Goal: Transaction & Acquisition: Purchase product/service

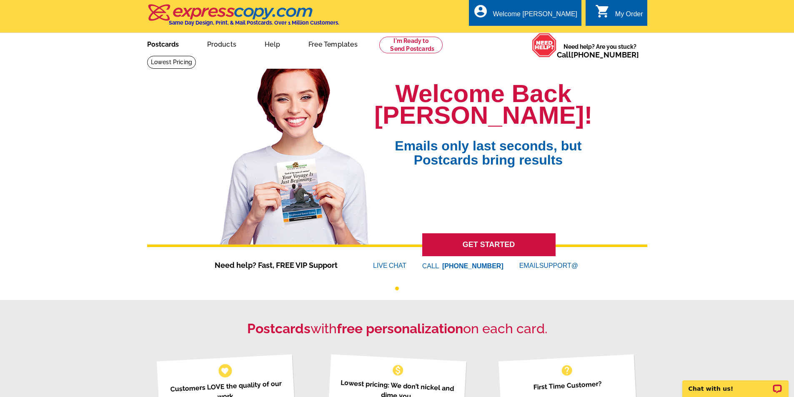
click at [166, 44] on link "Postcards" at bounding box center [163, 44] width 58 height 20
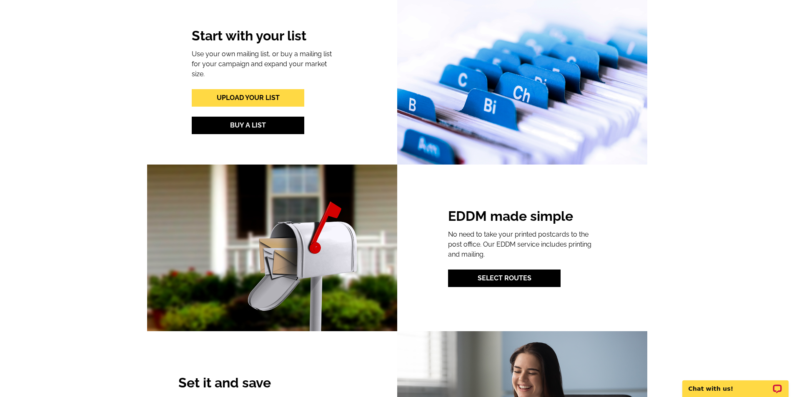
scroll to position [1001, 0]
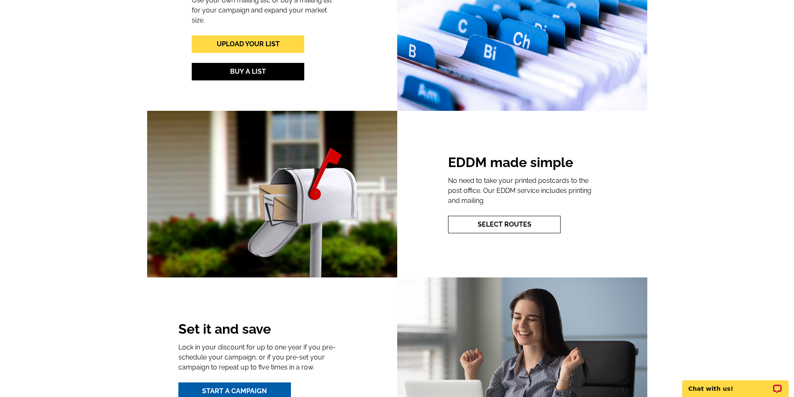
click at [518, 219] on link "Select Routes" at bounding box center [504, 225] width 113 height 18
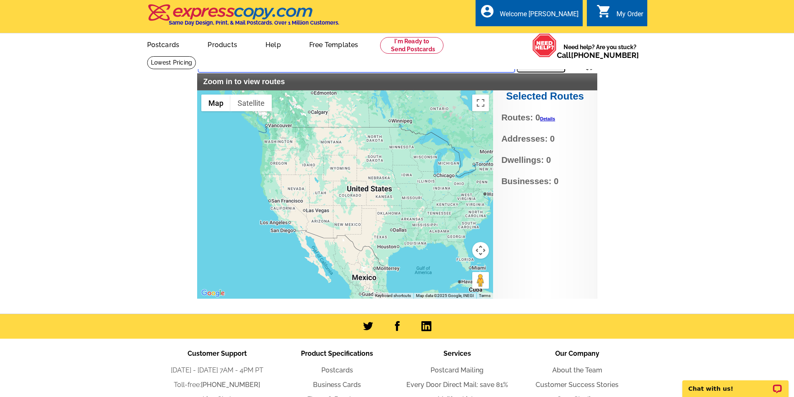
click at [312, 63] on input "text" at bounding box center [356, 65] width 317 height 15
type input "N68W33866 County Road K, Oconomowoc"
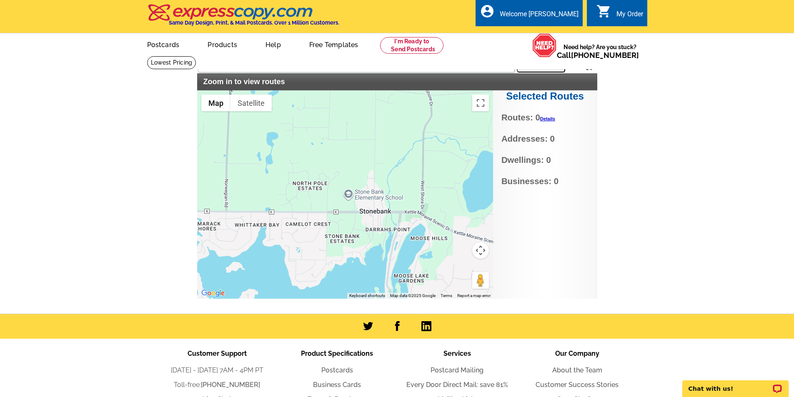
click at [347, 214] on div at bounding box center [345, 194] width 296 height 209
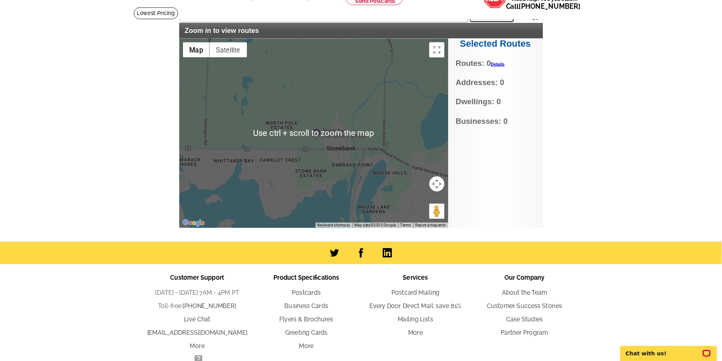
scroll to position [42, 0]
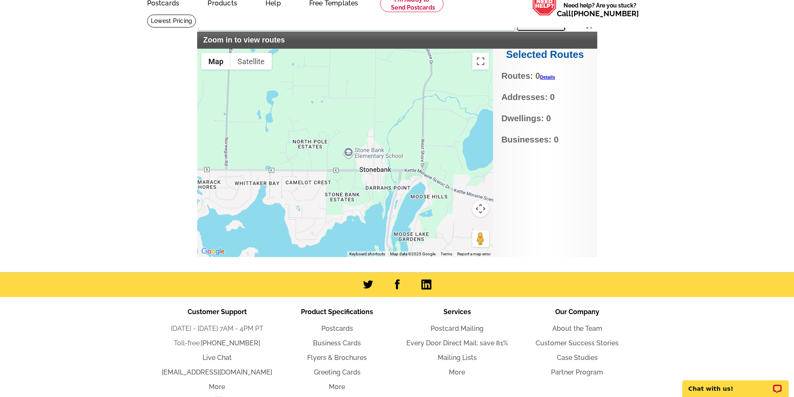
click at [322, 162] on div at bounding box center [345, 153] width 296 height 209
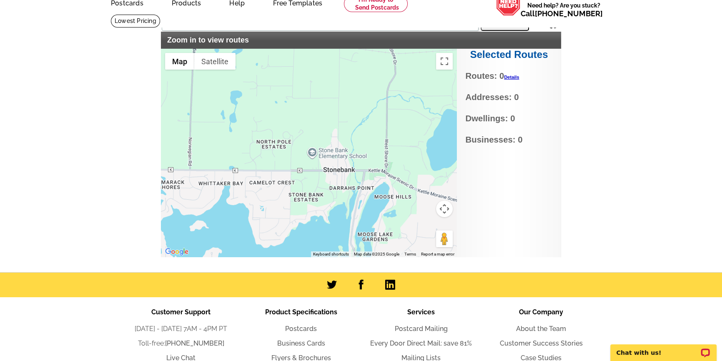
click at [335, 129] on div at bounding box center [309, 153] width 296 height 209
click at [515, 74] on span "Routes: 0 Details" at bounding box center [508, 76] width 87 height 13
click at [513, 76] on link "Details" at bounding box center [511, 77] width 15 height 5
click at [367, 111] on div at bounding box center [309, 153] width 296 height 209
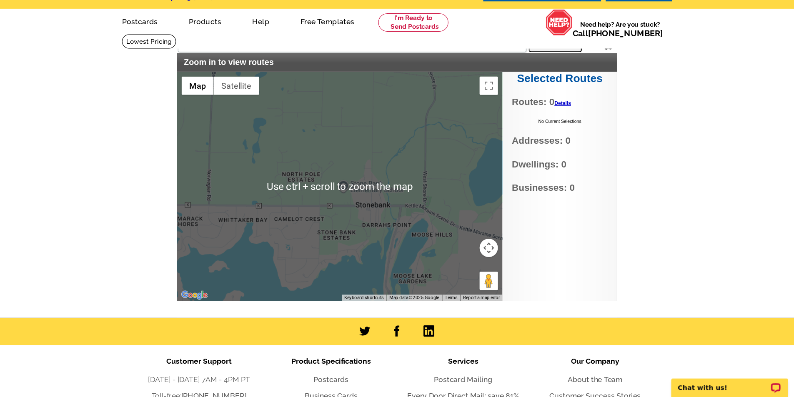
scroll to position [0, 0]
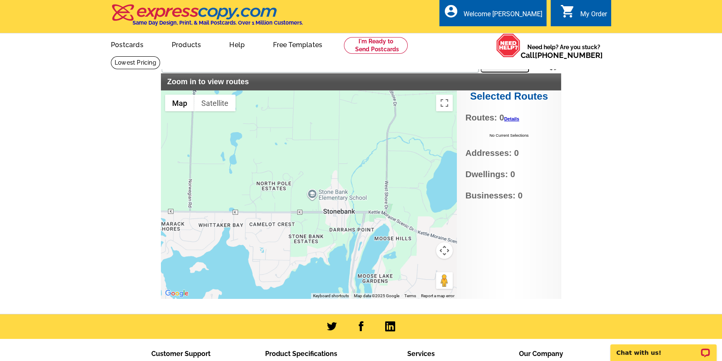
click at [505, 66] on button "Search" at bounding box center [505, 64] width 48 height 17
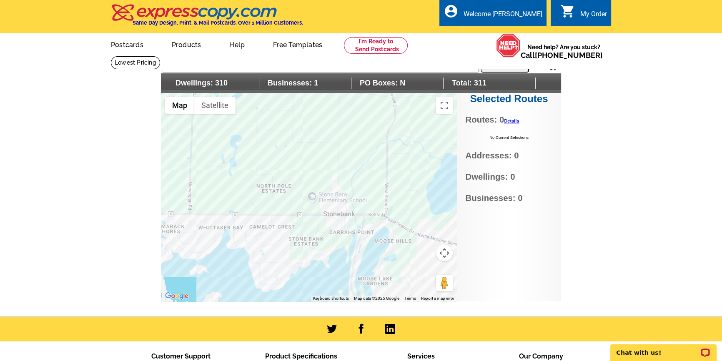
click at [271, 217] on div at bounding box center [309, 197] width 296 height 209
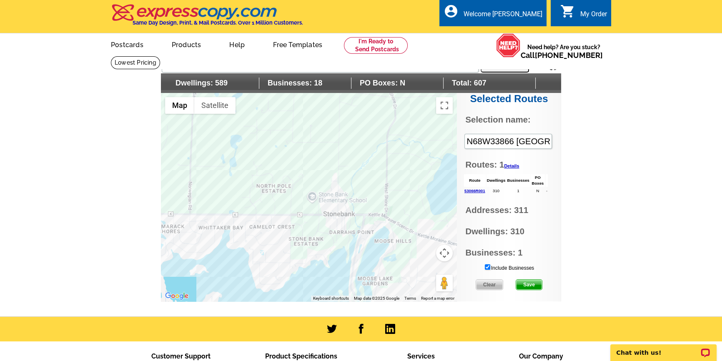
click at [345, 225] on div at bounding box center [309, 197] width 296 height 209
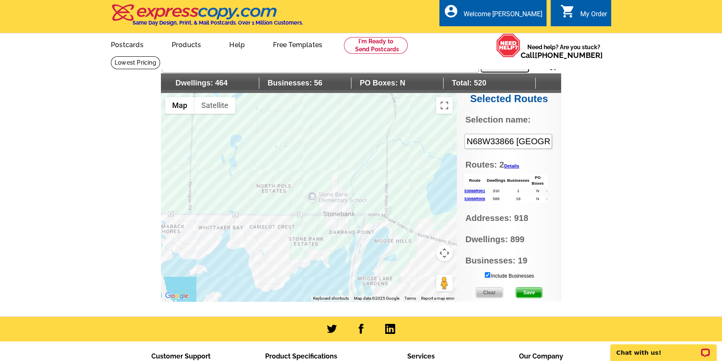
click at [183, 221] on div at bounding box center [309, 197] width 296 height 209
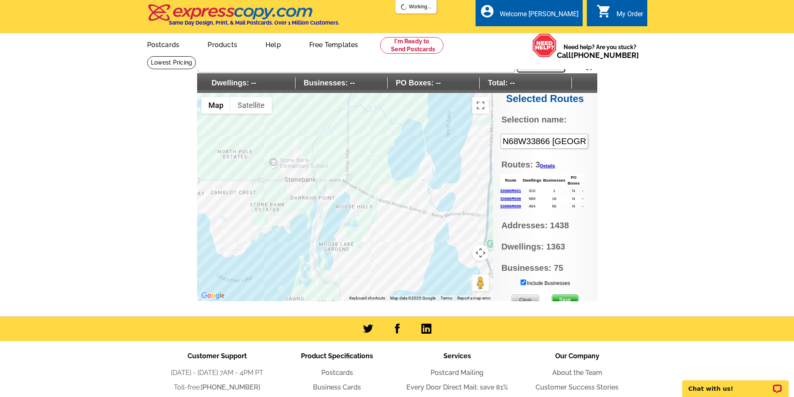
drag, startPoint x: 262, startPoint y: 159, endPoint x: 192, endPoint y: 121, distance: 79.9
click at [192, 121] on main "Settings Display PO Boxes N68W33866 County Road K, Oconomowoc Search Dwellings:…" at bounding box center [397, 186] width 794 height 261
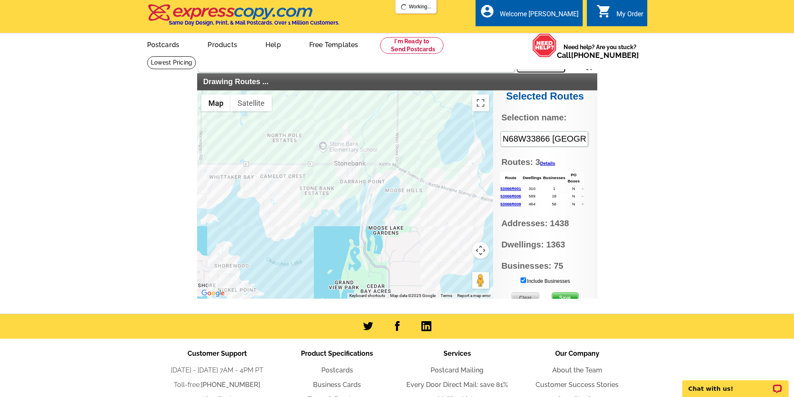
drag, startPoint x: 269, startPoint y: 268, endPoint x: 319, endPoint y: 248, distance: 53.7
click at [319, 248] on div at bounding box center [345, 194] width 296 height 209
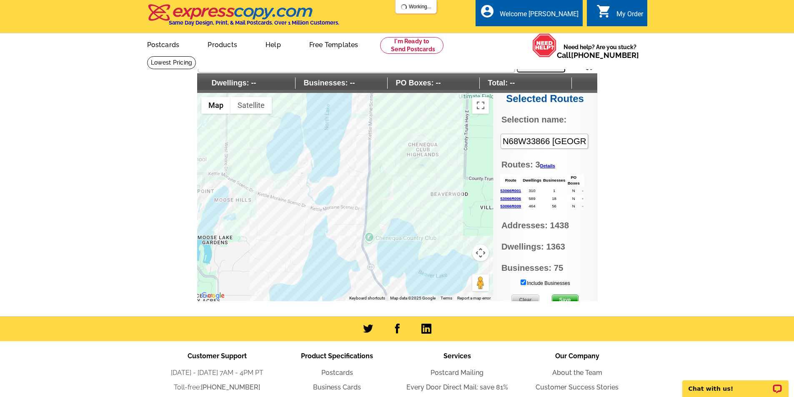
drag, startPoint x: 326, startPoint y: 244, endPoint x: 153, endPoint y: 251, distance: 172.4
click at [153, 251] on main "Settings Display PO Boxes N68W33866 County Road K, Oconomowoc Search Dwellings:…" at bounding box center [397, 186] width 794 height 261
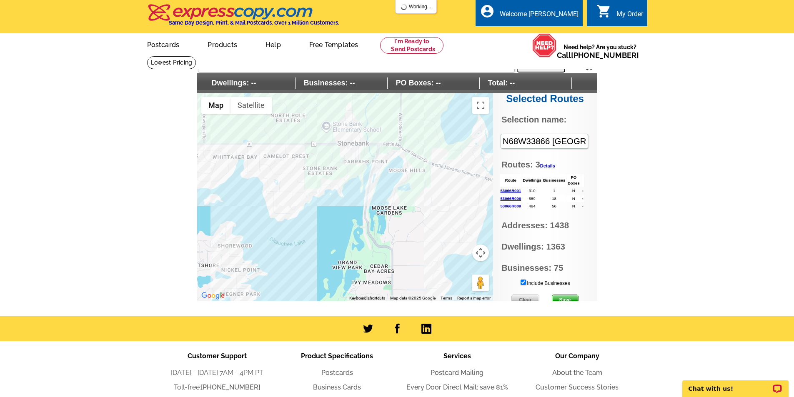
drag, startPoint x: 264, startPoint y: 241, endPoint x: 443, endPoint y: 208, distance: 181.9
click at [443, 208] on div at bounding box center [345, 197] width 296 height 209
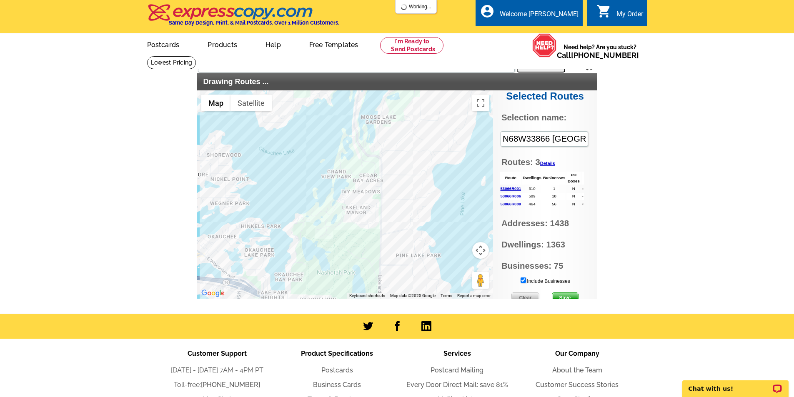
drag, startPoint x: 322, startPoint y: 234, endPoint x: 311, endPoint y: 142, distance: 92.4
click at [311, 142] on div at bounding box center [345, 194] width 296 height 209
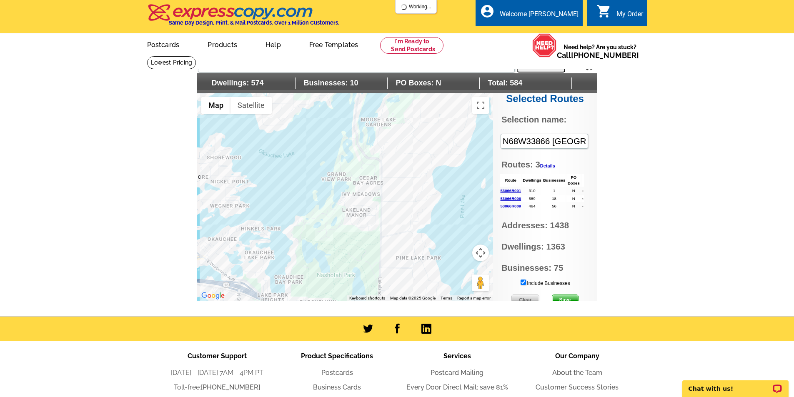
click at [357, 146] on div at bounding box center [345, 197] width 296 height 209
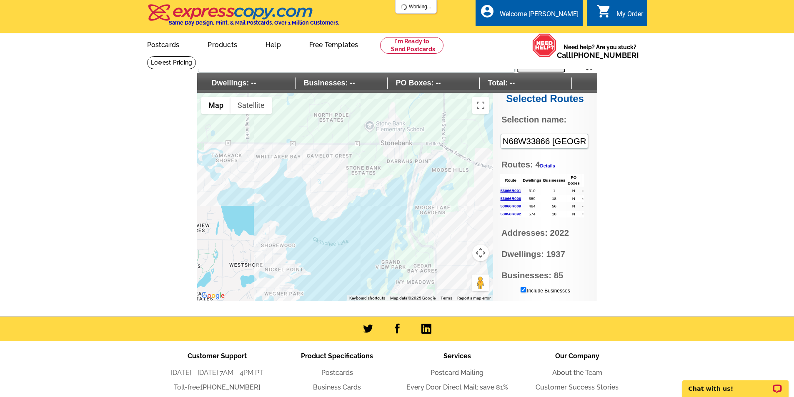
drag, startPoint x: 309, startPoint y: 167, endPoint x: 364, endPoint y: 257, distance: 105.1
click at [364, 257] on div at bounding box center [345, 197] width 296 height 209
click at [410, 231] on div at bounding box center [345, 197] width 296 height 209
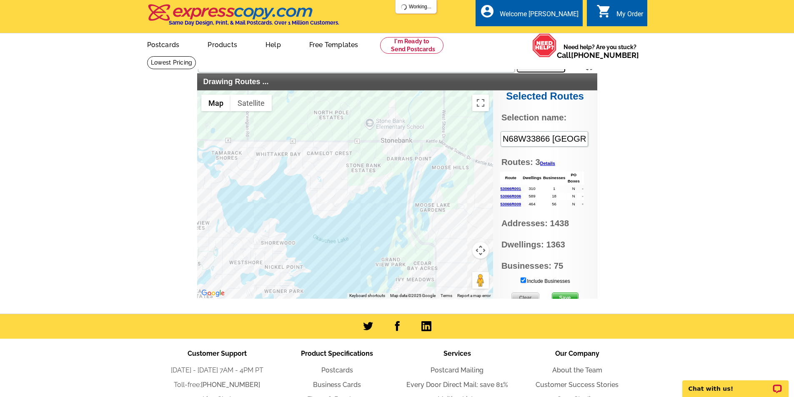
click at [562, 300] on div "Settings Display PO Boxes N68W33866 County Road K, Oconomowoc Search Drawing Ro…" at bounding box center [397, 181] width 400 height 251
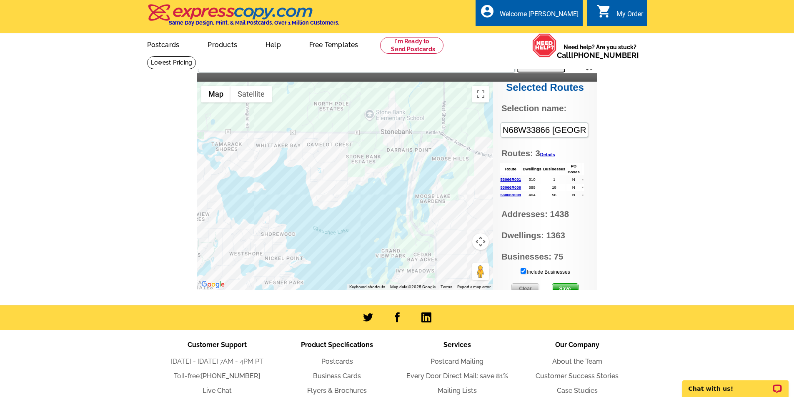
click at [560, 288] on span "Save" at bounding box center [566, 289] width 26 height 10
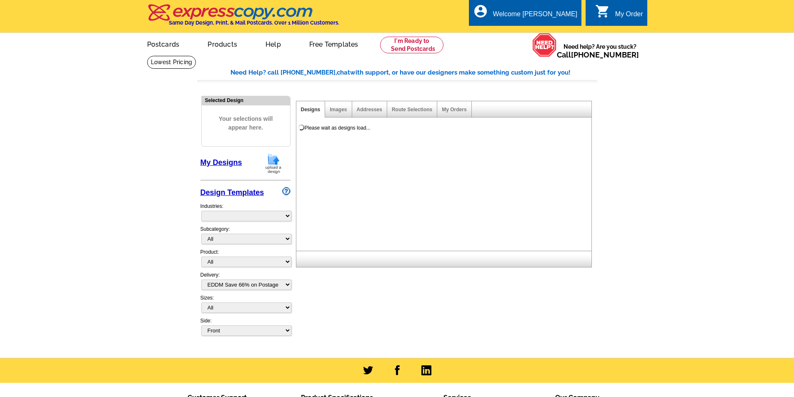
select select "4"
select select "785"
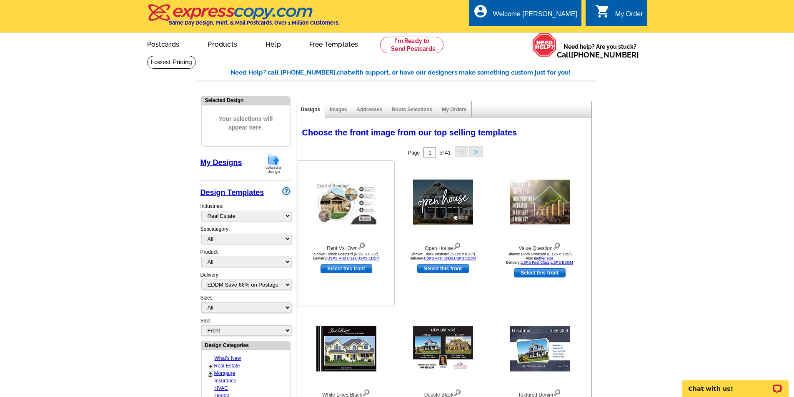
click at [350, 265] on link "Select this front" at bounding box center [347, 268] width 52 height 9
select select "14"
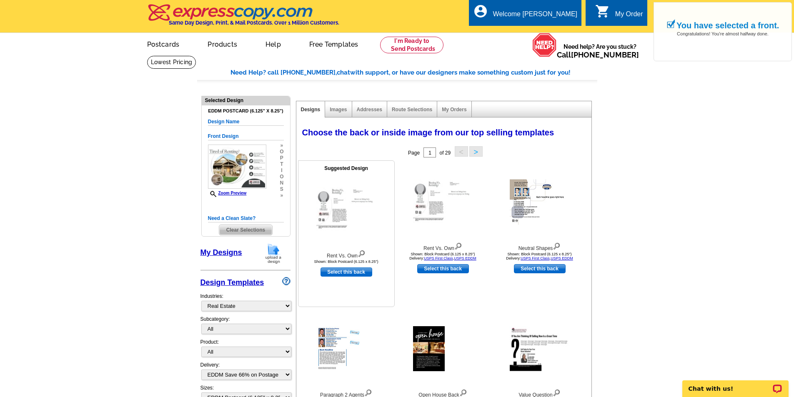
click at [353, 274] on link "Select this back" at bounding box center [347, 272] width 52 height 9
select select "front"
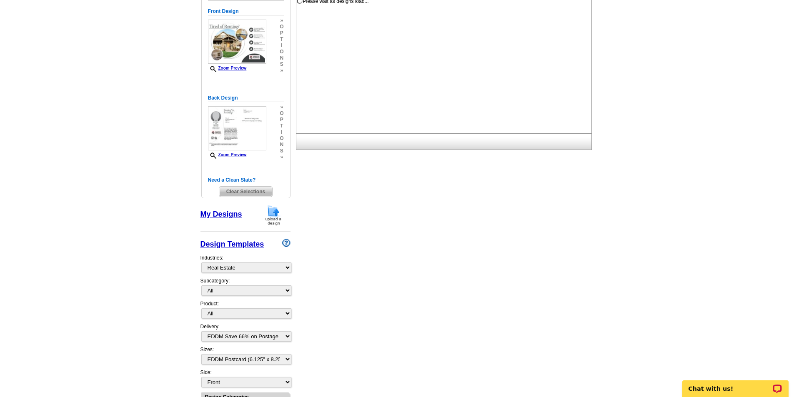
scroll to position [128, 0]
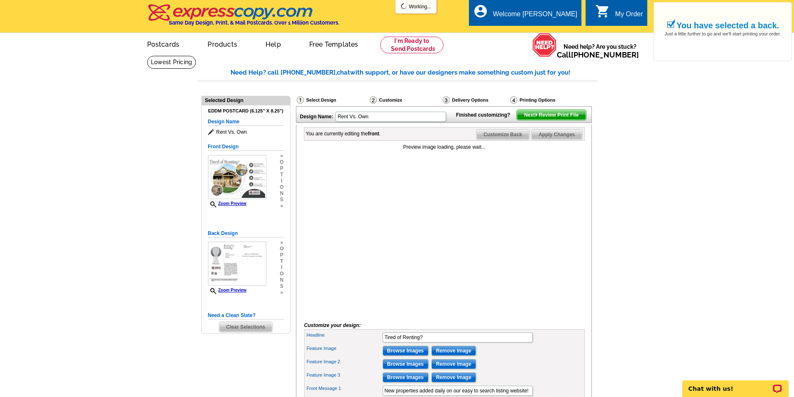
click at [555, 120] on span "Next Review Print File" at bounding box center [551, 115] width 69 height 10
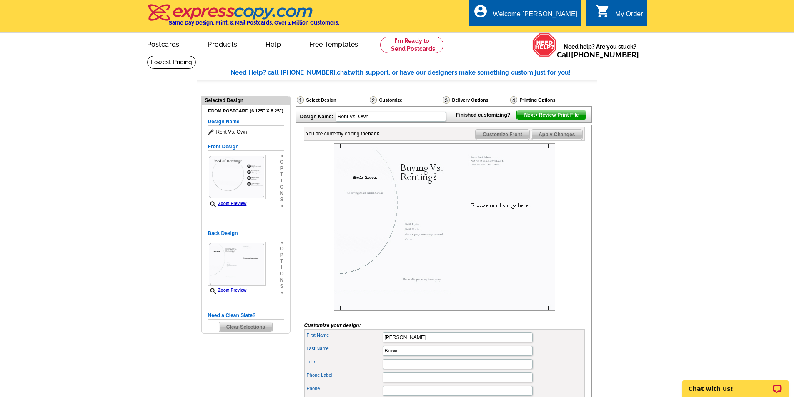
click at [533, 120] on span "Next Review Print File" at bounding box center [551, 115] width 69 height 10
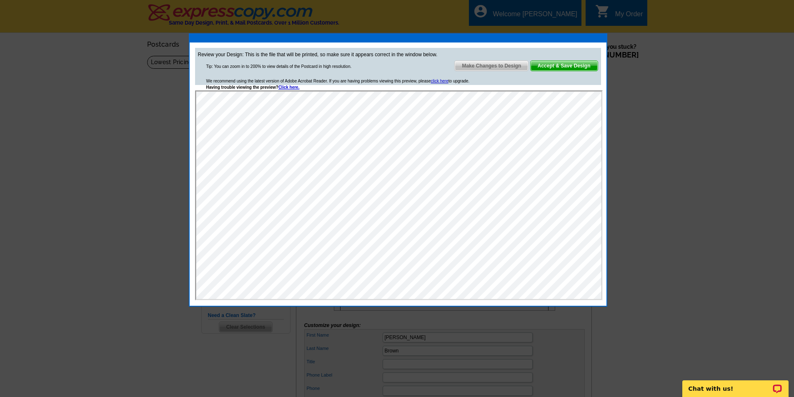
click at [589, 67] on span "Accept & Save Design" at bounding box center [564, 66] width 67 height 10
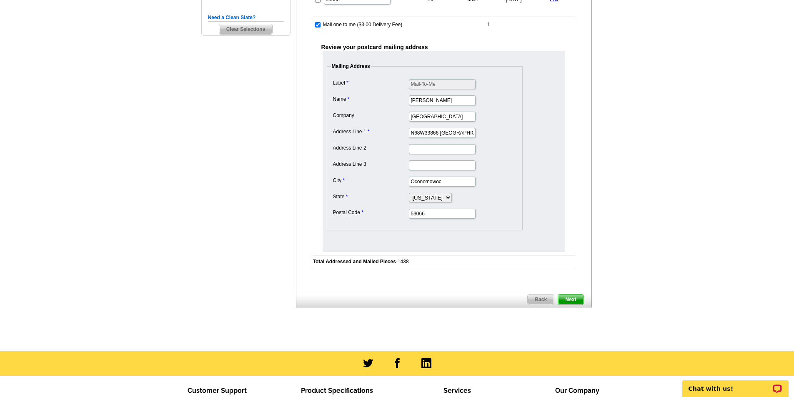
scroll to position [292, 0]
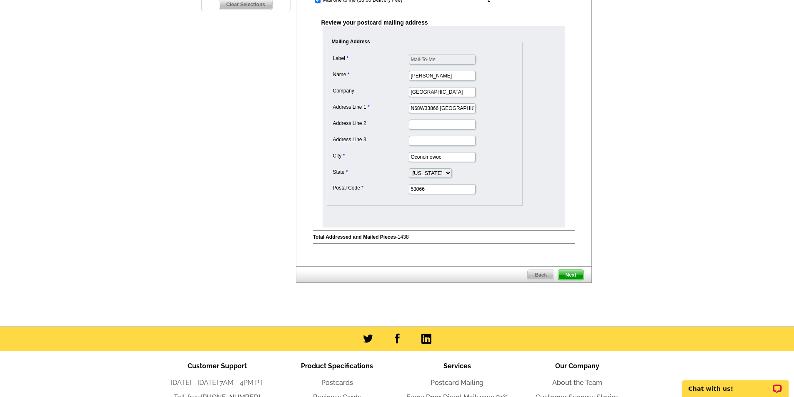
click at [569, 277] on span "Next" at bounding box center [570, 275] width 25 height 10
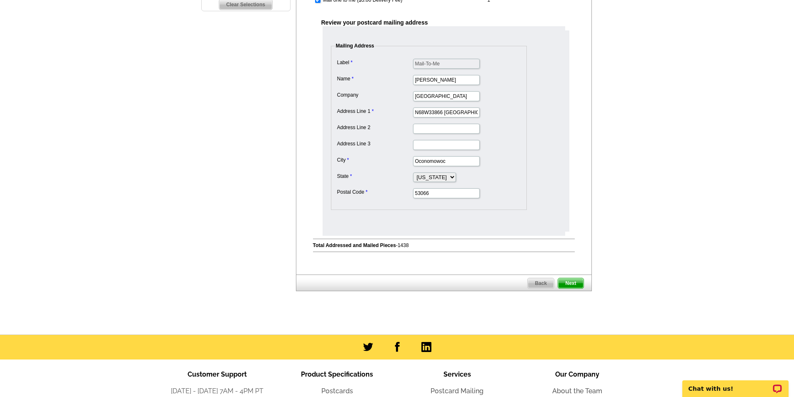
scroll to position [0, 0]
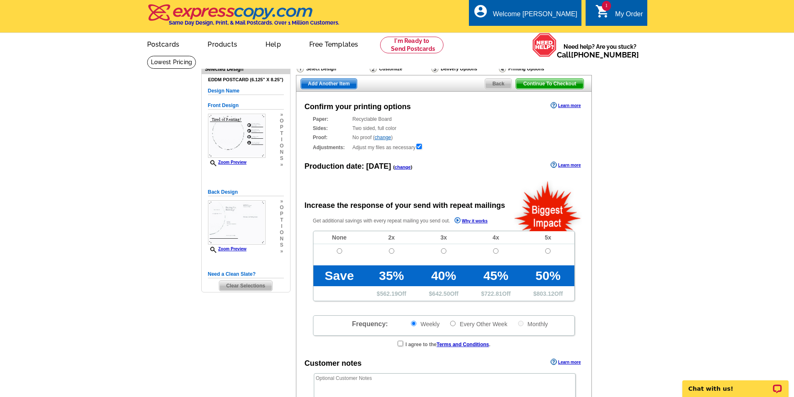
radio input "false"
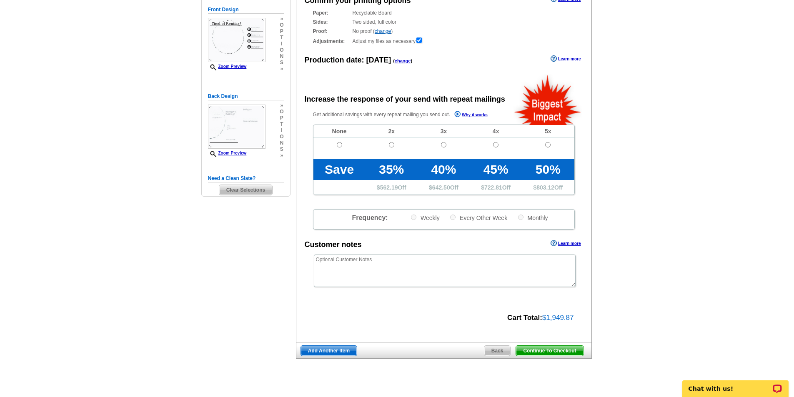
scroll to position [83, 0]
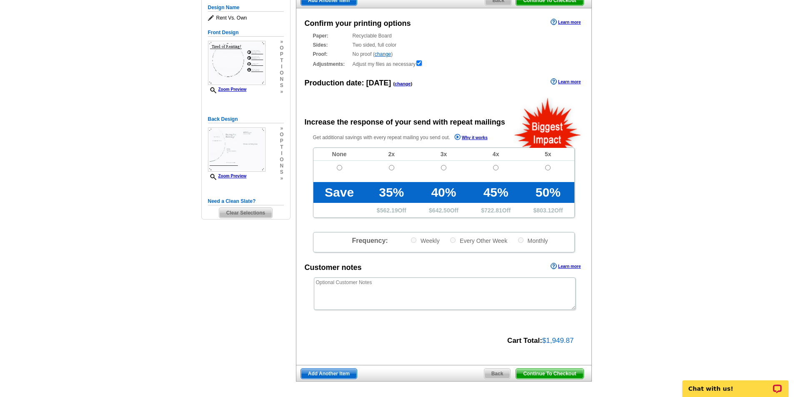
click at [548, 370] on span "Continue To Checkout" at bounding box center [549, 374] width 67 height 10
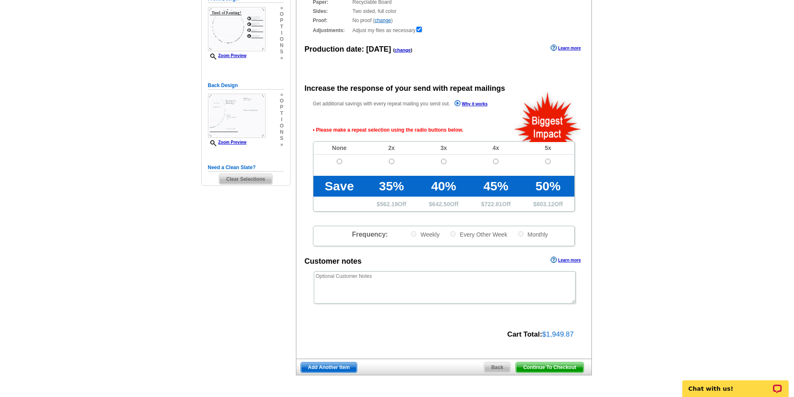
scroll to position [145, 0]
